Goal: Task Accomplishment & Management: Use online tool/utility

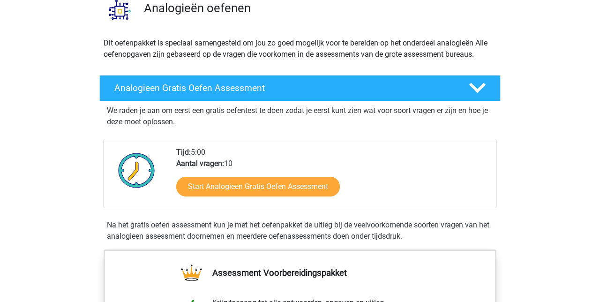
scroll to position [77, 0]
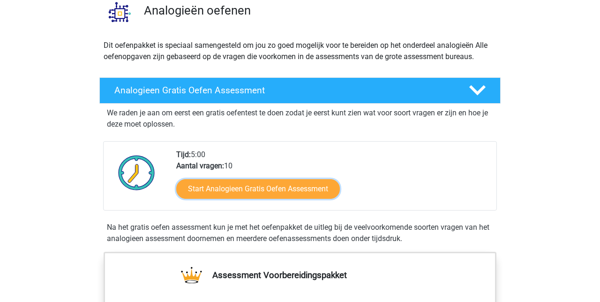
click at [309, 185] on link "Start Analogieen Gratis Oefen Assessment" at bounding box center [258, 189] width 164 height 20
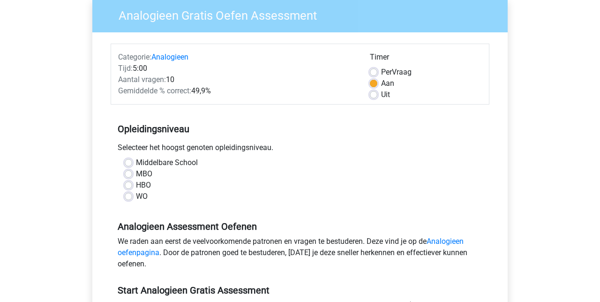
scroll to position [80, 0]
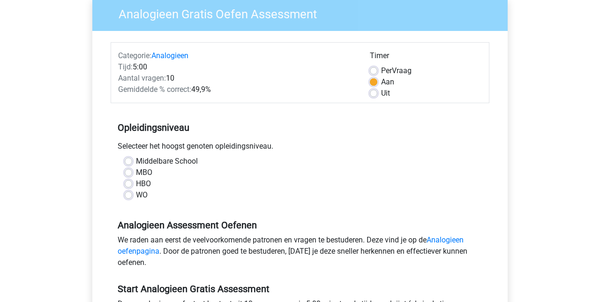
click at [136, 176] on label "MBO" at bounding box center [144, 172] width 16 height 11
click at [129, 176] on input "MBO" at bounding box center [129, 171] width 8 height 9
radio input "true"
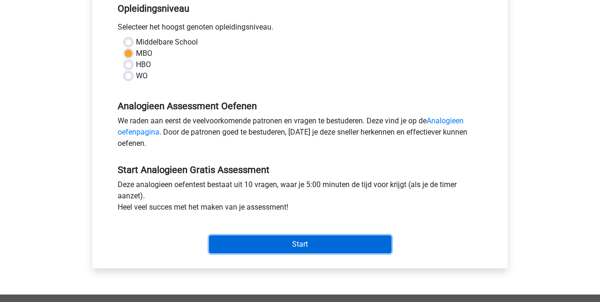
click at [334, 247] on input "Start" at bounding box center [300, 244] width 182 height 18
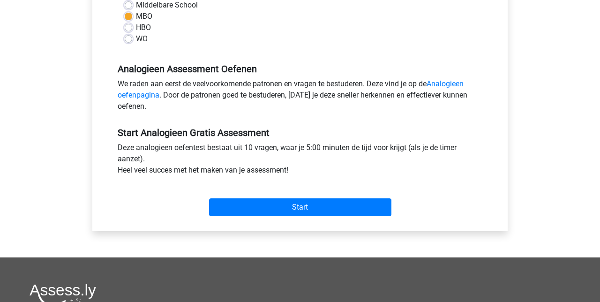
scroll to position [238, 0]
